Goal: Find specific page/section: Find specific page/section

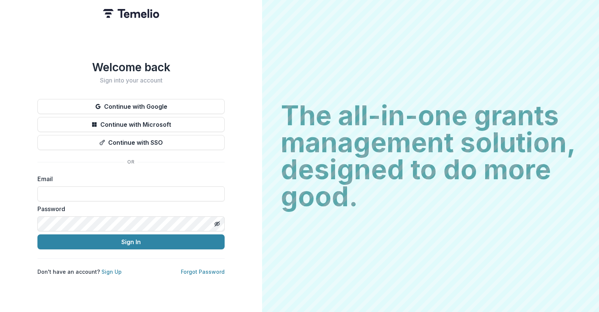
type input "**********"
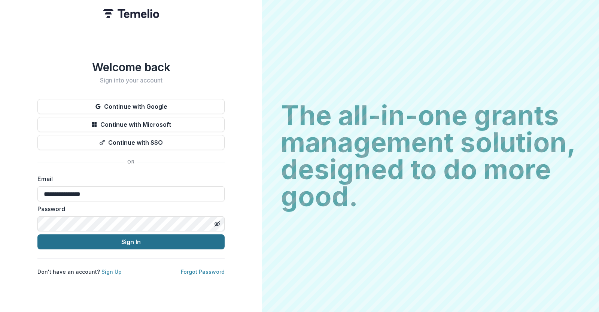
click at [118, 242] on button "Sign In" at bounding box center [130, 241] width 187 height 15
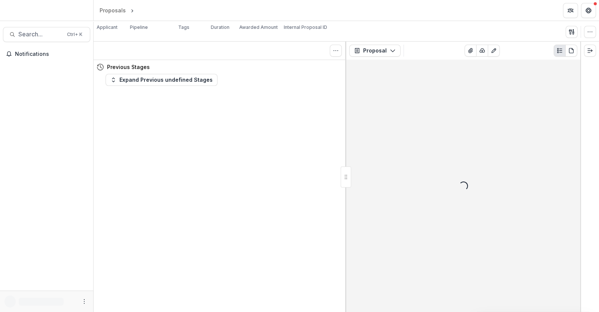
click at [45, 12] on div at bounding box center [46, 12] width 93 height 18
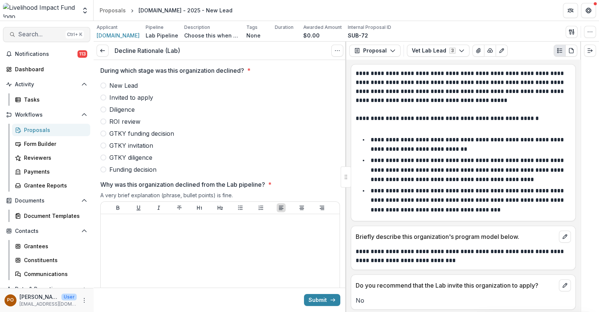
click at [30, 37] on span "Search..." at bounding box center [40, 34] width 44 height 7
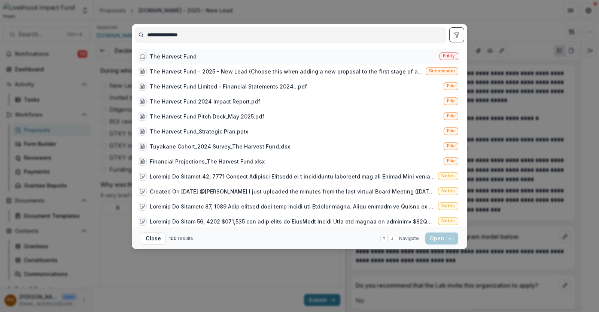
type input "**********"
click at [195, 58] on div "The Harvest Fund Entity" at bounding box center [298, 56] width 327 height 15
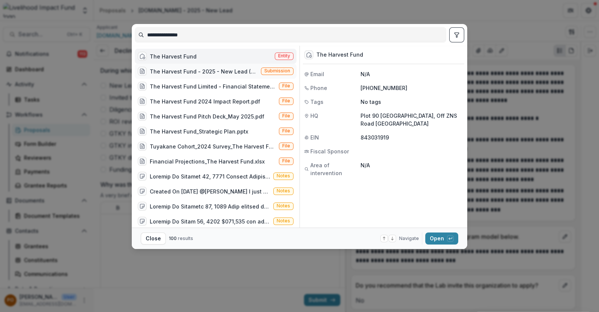
click at [231, 69] on div "The Harvest Fund - 2025 - New Lead (Choose this when adding a new proposal to t…" at bounding box center [204, 71] width 108 height 8
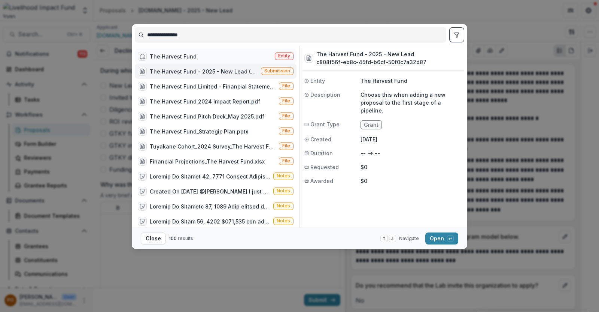
click at [222, 55] on div "The Harvest Fund Entity" at bounding box center [216, 56] width 162 height 15
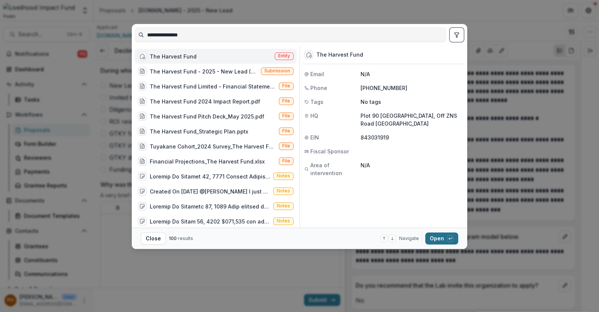
click at [436, 234] on button "Open with enter key" at bounding box center [441, 238] width 33 height 12
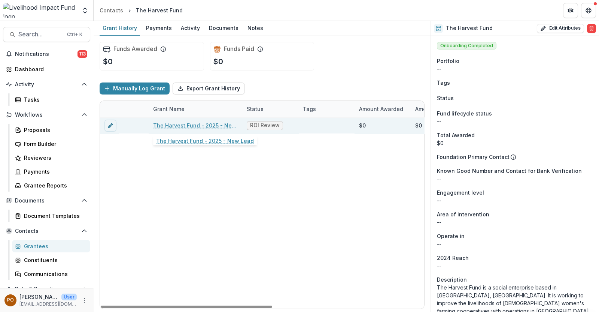
click at [225, 123] on link "The Harvest Fund - 2025 - New Lead" at bounding box center [195, 125] width 85 height 8
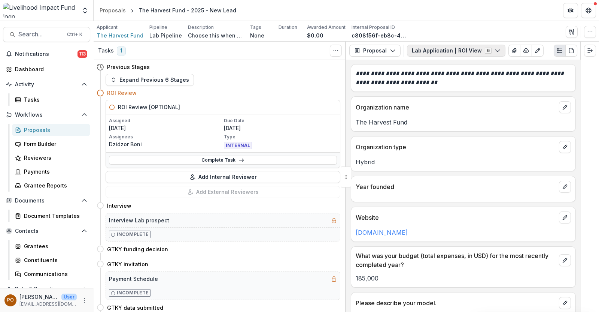
click at [493, 47] on button "Lab Application | ROI View 6" at bounding box center [456, 51] width 99 height 12
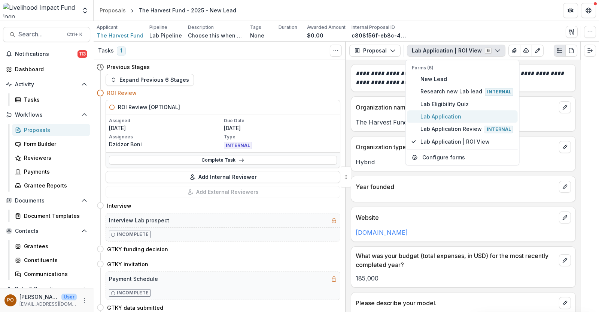
click at [451, 115] on span "Lab Application" at bounding box center [467, 117] width 93 height 8
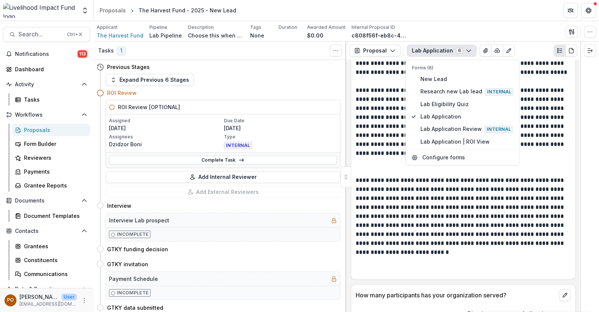
scroll to position [1594, 0]
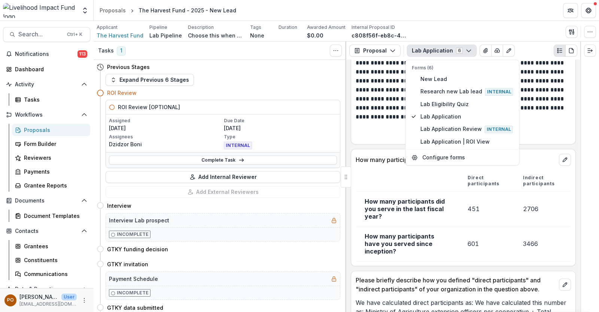
click at [586, 140] on div at bounding box center [590, 177] width 19 height 270
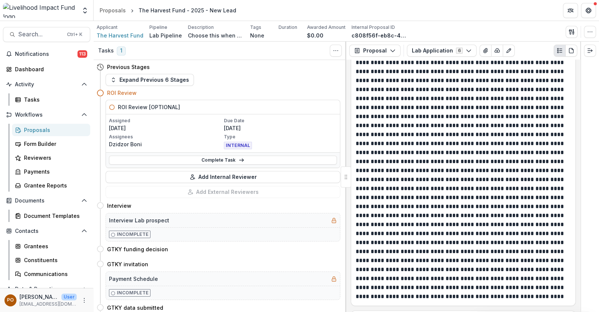
scroll to position [1926, 0]
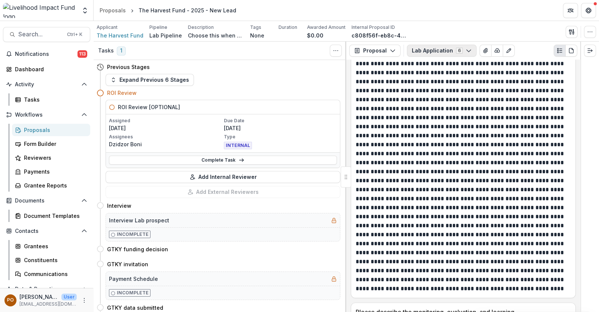
click at [466, 52] on icon "button" at bounding box center [469, 51] width 6 height 6
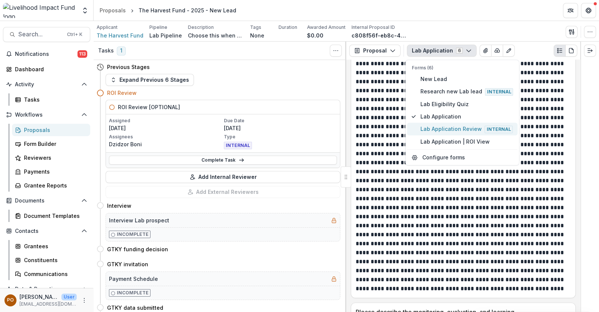
click at [452, 128] on span "Lab Application Review Internal" at bounding box center [467, 129] width 93 height 8
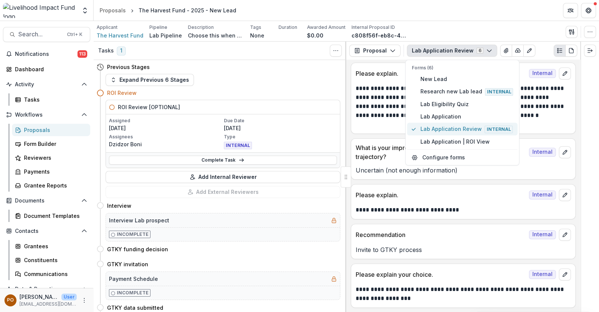
scroll to position [395, 0]
